Goal: Find specific page/section: Find specific page/section

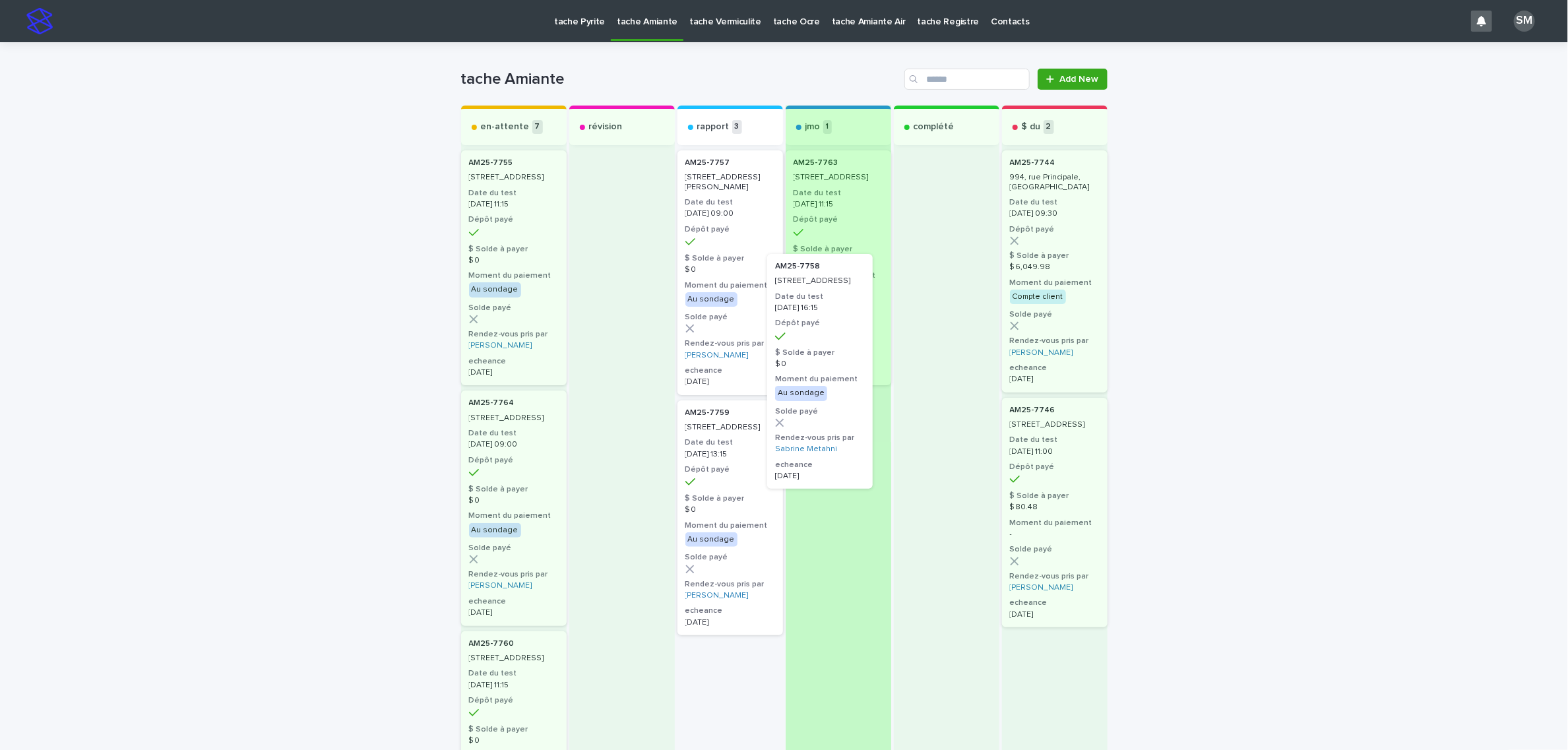
drag, startPoint x: 733, startPoint y: 272, endPoint x: 833, endPoint y: 384, distance: 150.1
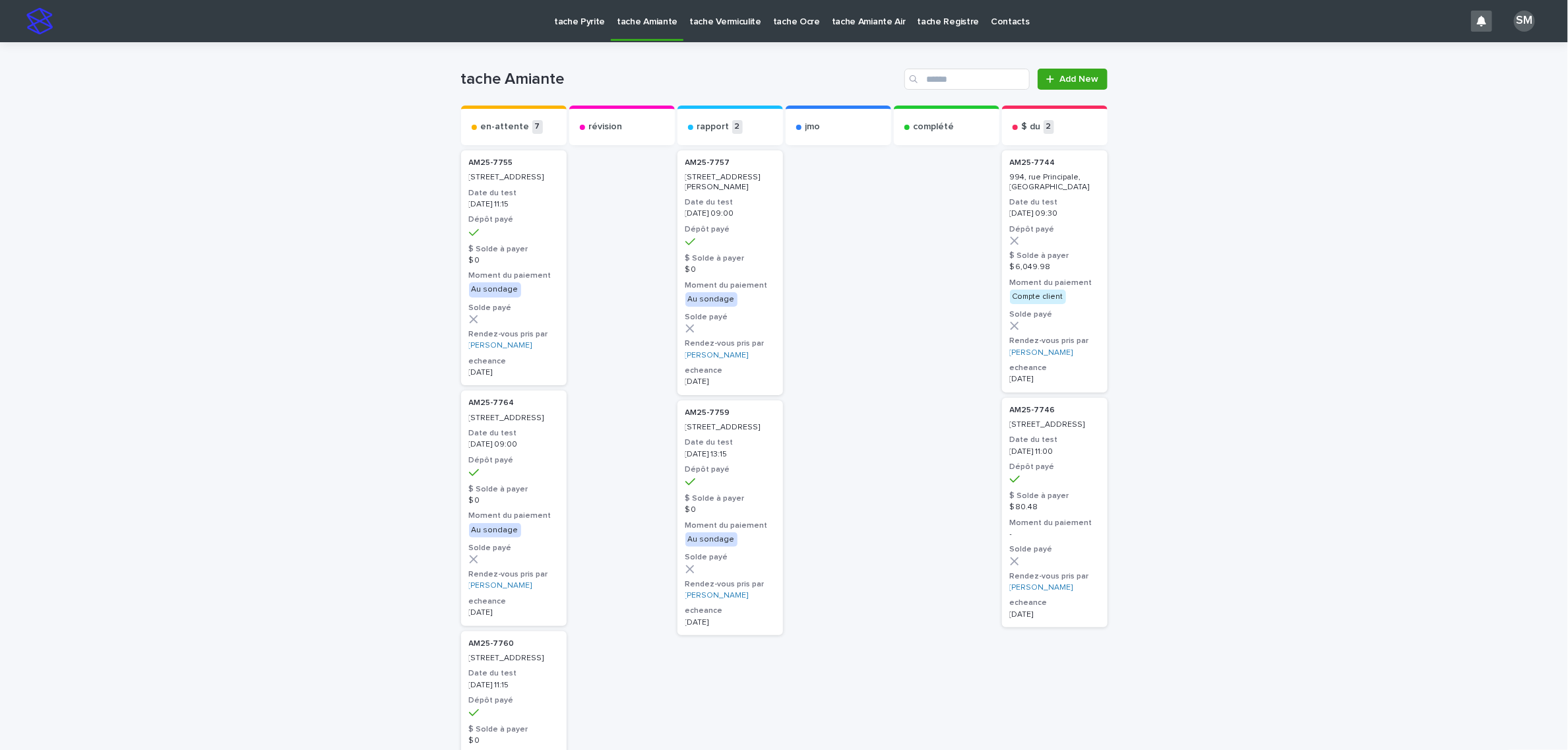
click at [721, 23] on p "tache Vermiculite" at bounding box center [725, 14] width 72 height 28
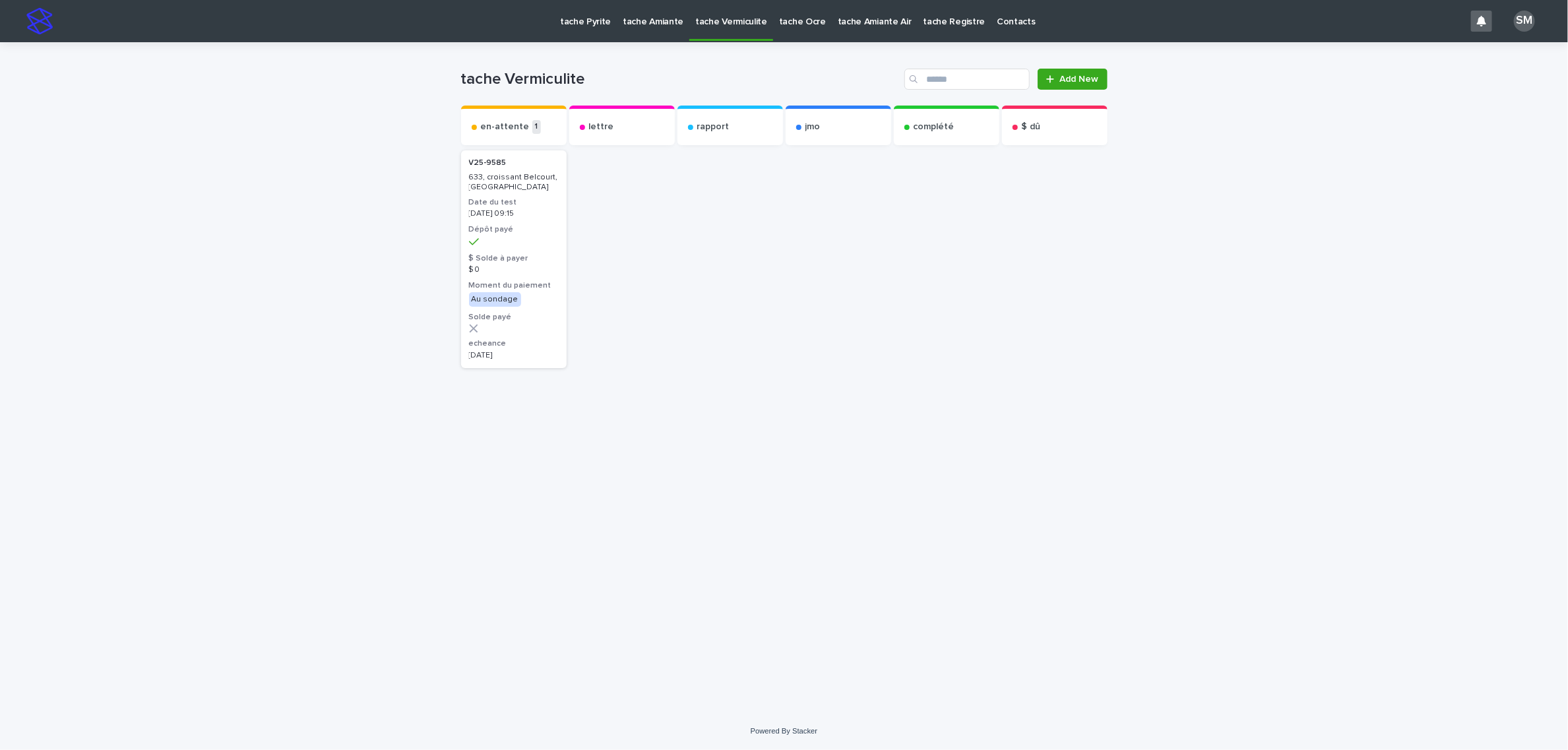
click at [662, 19] on p "tache Amiante" at bounding box center [652, 14] width 60 height 28
